Goal: Transaction & Acquisition: Purchase product/service

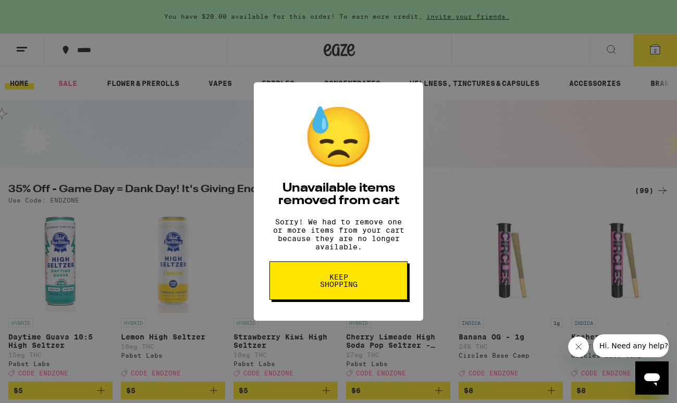
click at [335, 288] on span "Keep Shopping" at bounding box center [339, 280] width 54 height 15
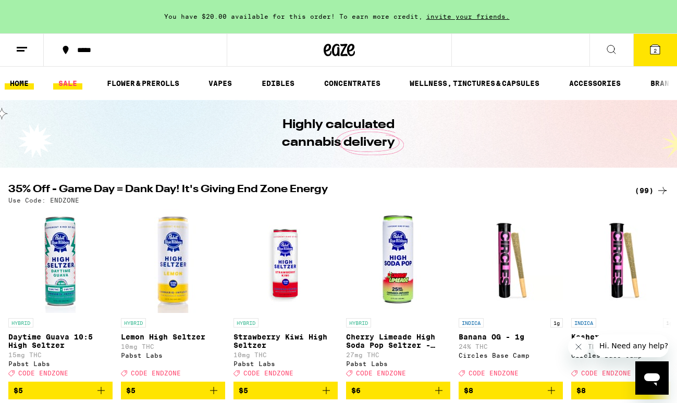
click at [67, 82] on link "SALE" at bounding box center [67, 83] width 29 height 13
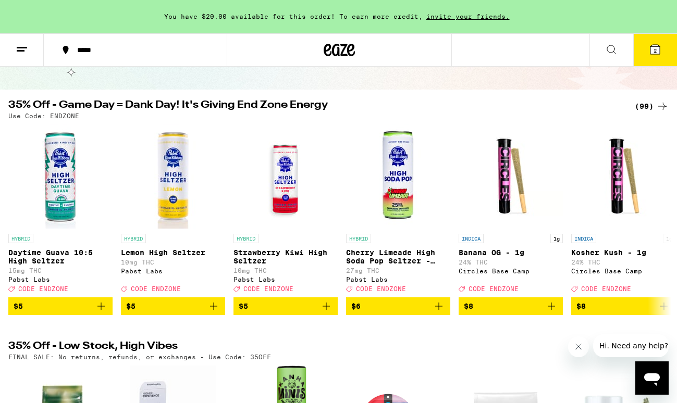
scroll to position [83, 0]
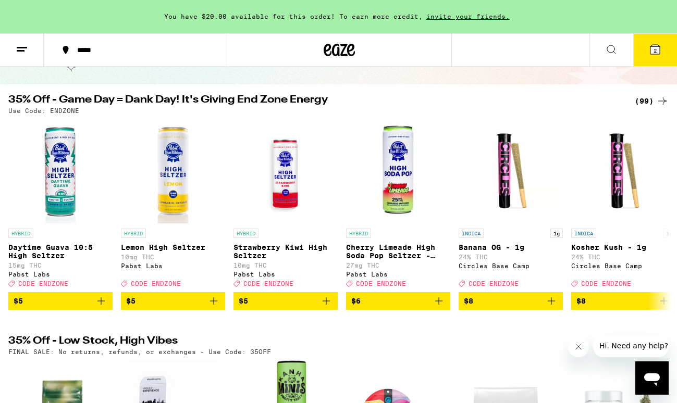
click at [648, 99] on div "(99)" at bounding box center [652, 101] width 34 height 13
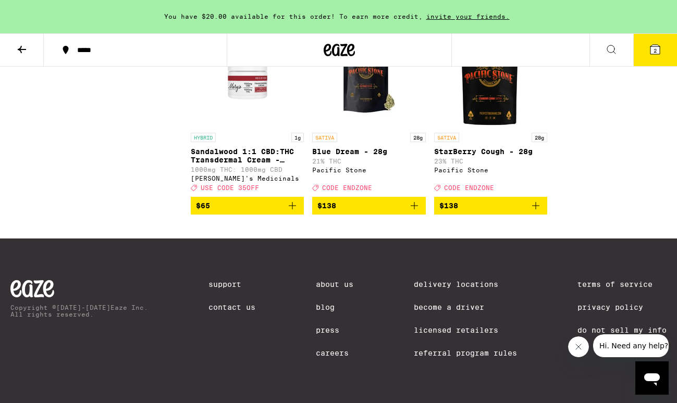
scroll to position [5085, 0]
